Goal: Information Seeking & Learning: Learn about a topic

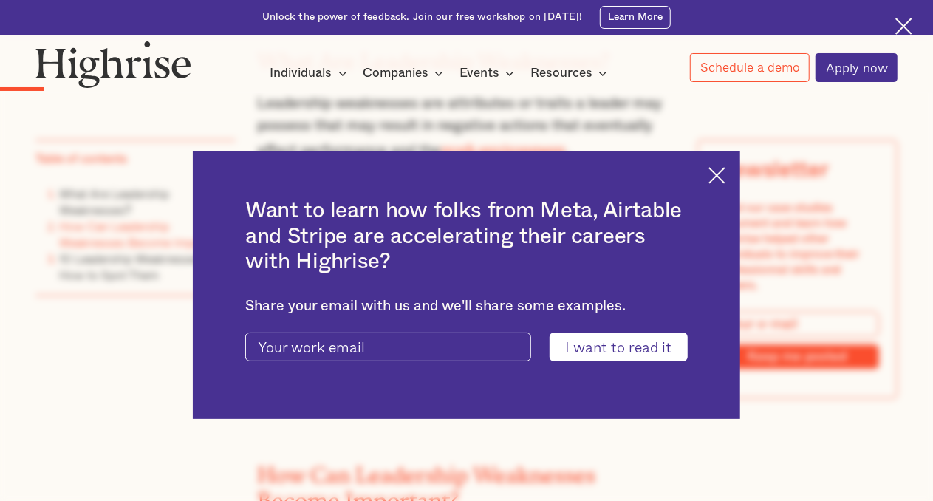
scroll to position [1846, 0]
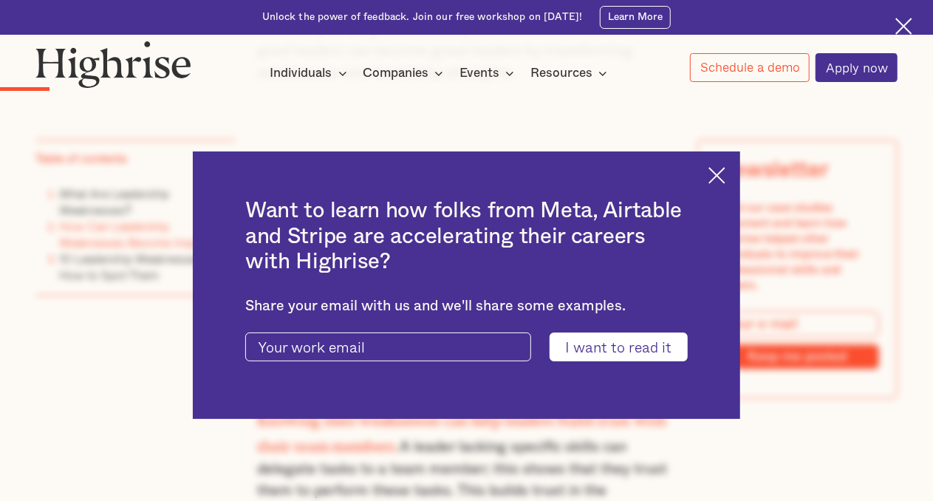
click at [725, 174] on img at bounding box center [716, 175] width 17 height 17
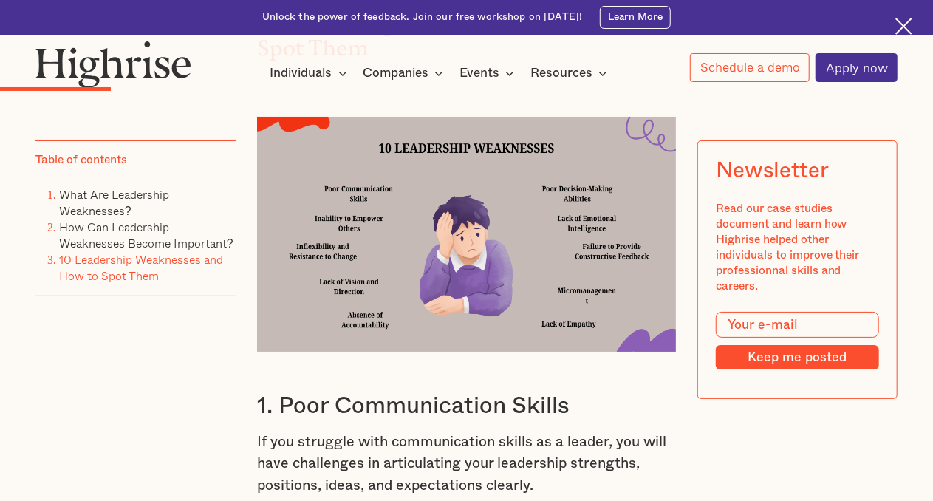
scroll to position [2657, 0]
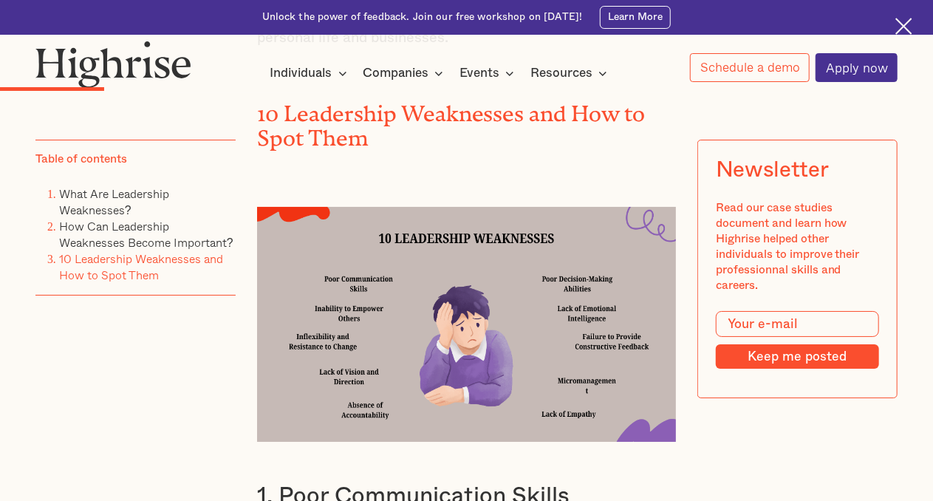
click at [372, 400] on img at bounding box center [466, 325] width 419 height 236
click at [79, 412] on div "Table of contents What Are Leadership Weaknesses? How Can Leadership Weaknesses…" at bounding box center [135, 285] width 200 height 291
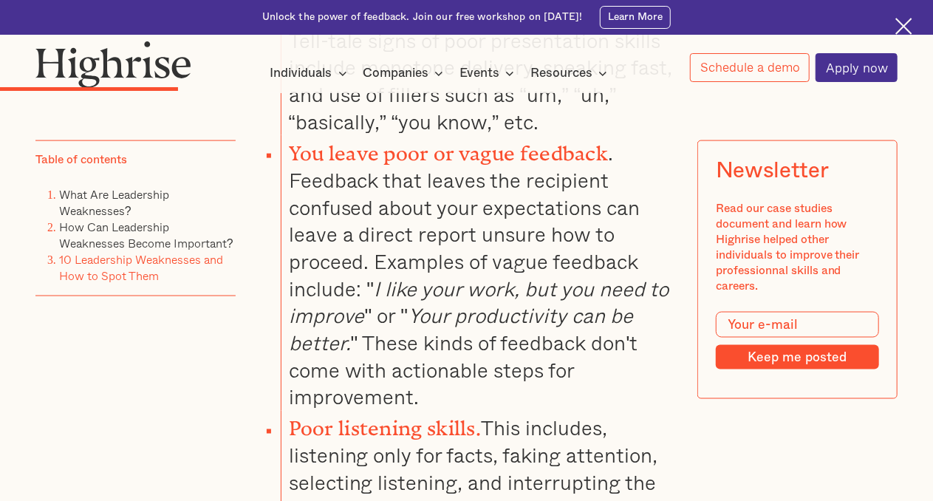
scroll to position [3767, 0]
